Goal: Information Seeking & Learning: Learn about a topic

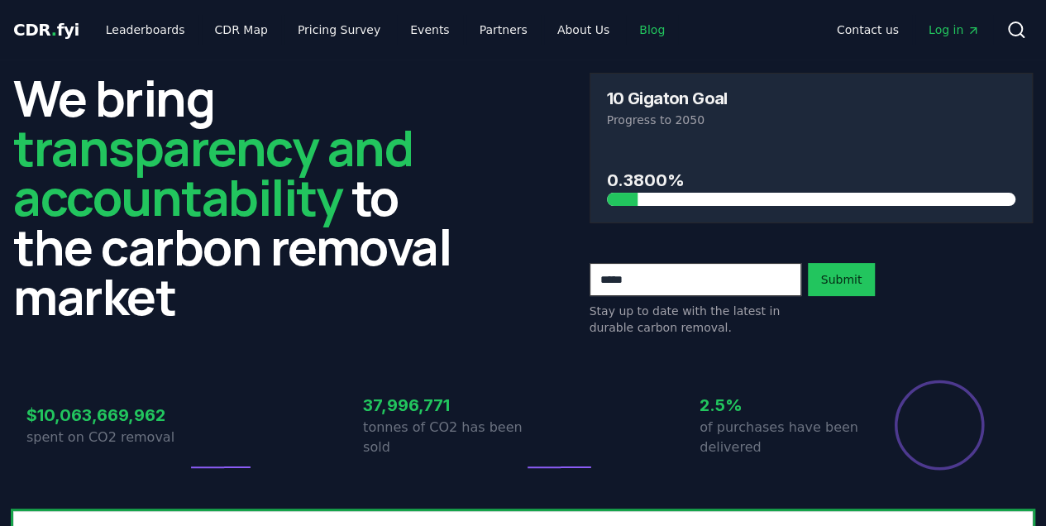
click at [626, 30] on link "Blog" at bounding box center [652, 30] width 52 height 30
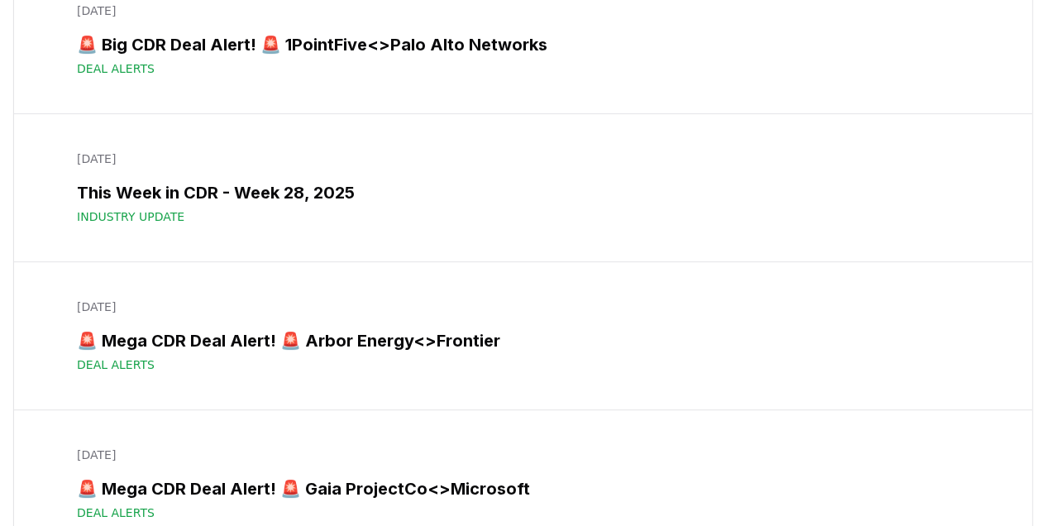
scroll to position [3474, 0]
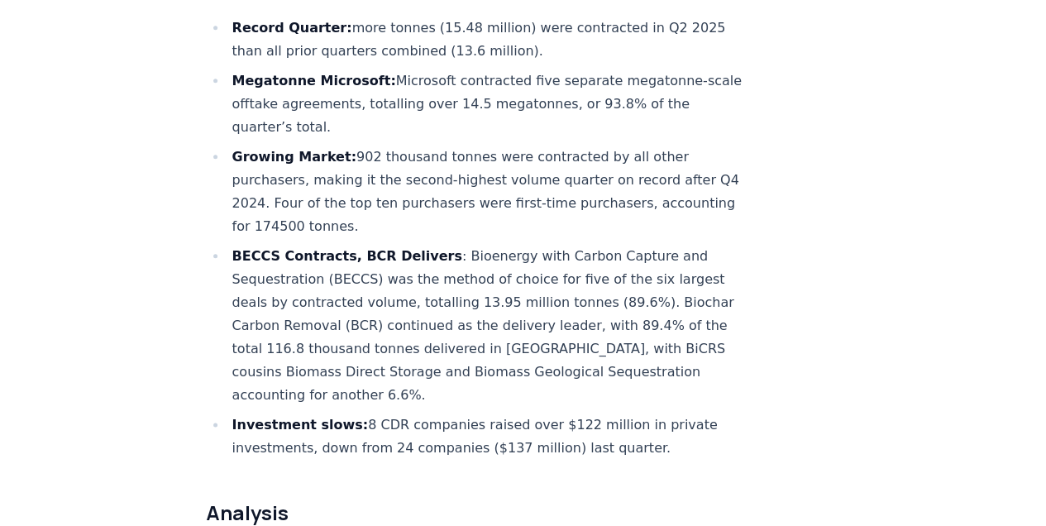
scroll to position [882, 0]
